Goal: Navigation & Orientation: Find specific page/section

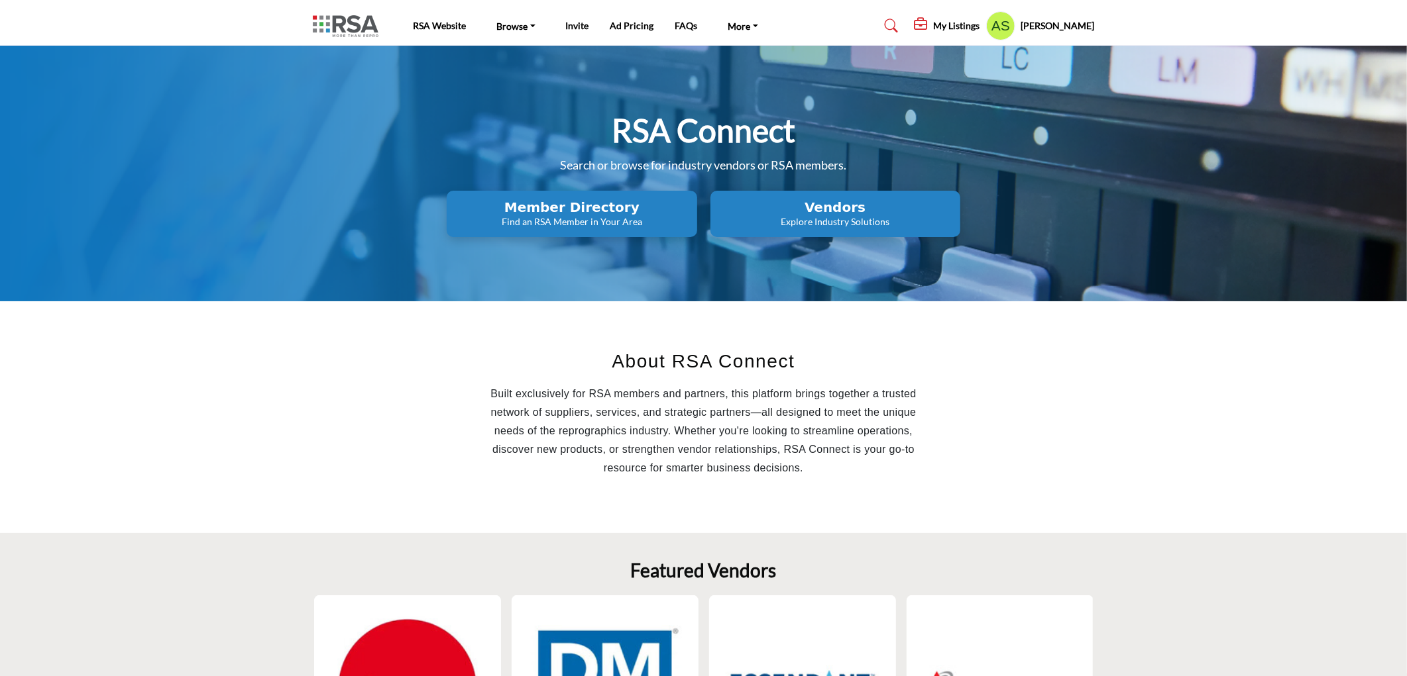
click at [581, 210] on h2 "Member Directory" at bounding box center [572, 207] width 242 height 16
